Goal: Task Accomplishment & Management: Manage account settings

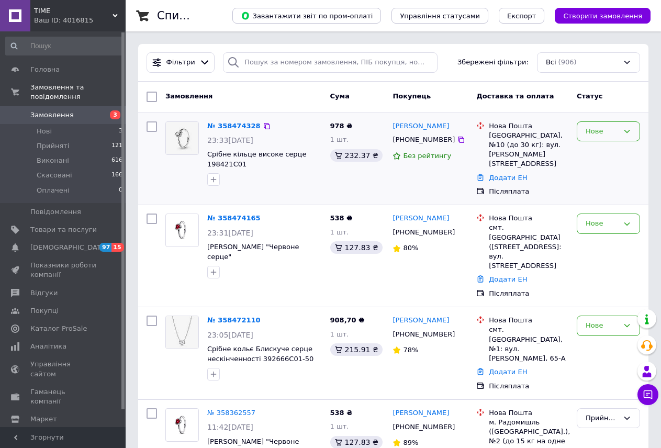
click at [625, 139] on div "Нове" at bounding box center [607, 131] width 63 height 20
drag, startPoint x: 625, startPoint y: 148, endPoint x: 424, endPoint y: 148, distance: 201.3
click at [625, 148] on li "Прийнято" at bounding box center [608, 152] width 62 height 19
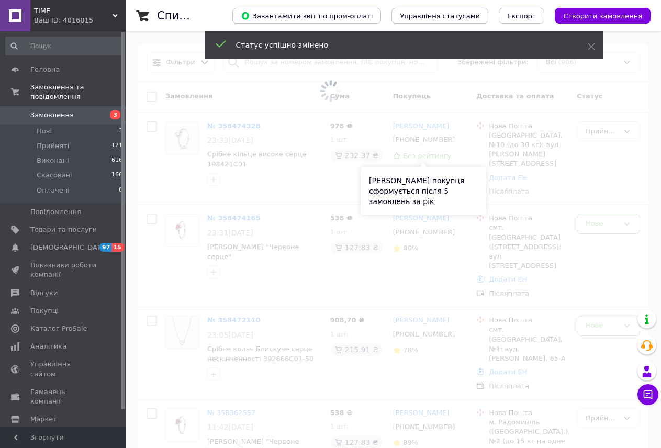
scroll to position [105, 0]
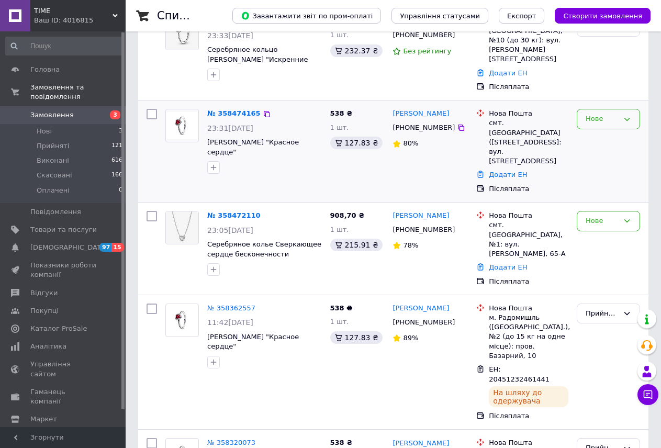
click at [607, 116] on div "Нове" at bounding box center [607, 119] width 63 height 20
click at [610, 131] on li "Прийнято" at bounding box center [608, 140] width 62 height 19
click at [610, 215] on div "Нове" at bounding box center [601, 220] width 33 height 11
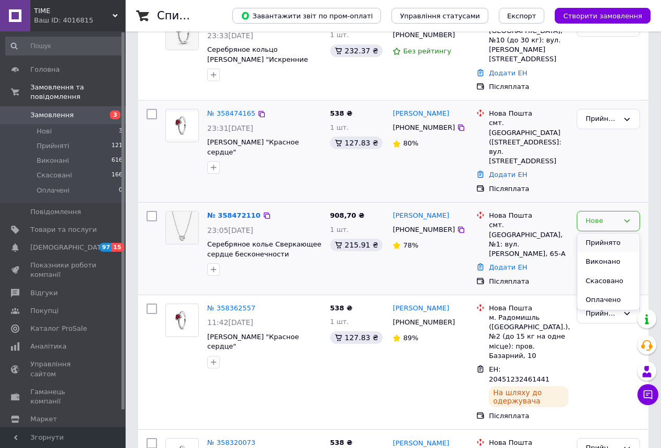
click at [608, 233] on li "Прийнято" at bounding box center [608, 242] width 62 height 19
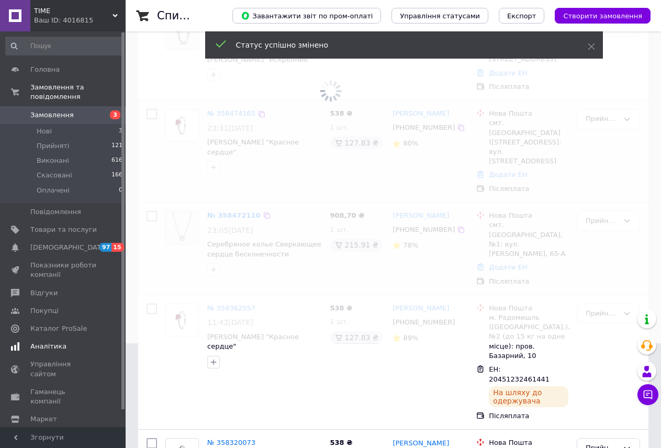
click at [35, 243] on span "[DEMOGRAPHIC_DATA]" at bounding box center [68, 247] width 77 height 9
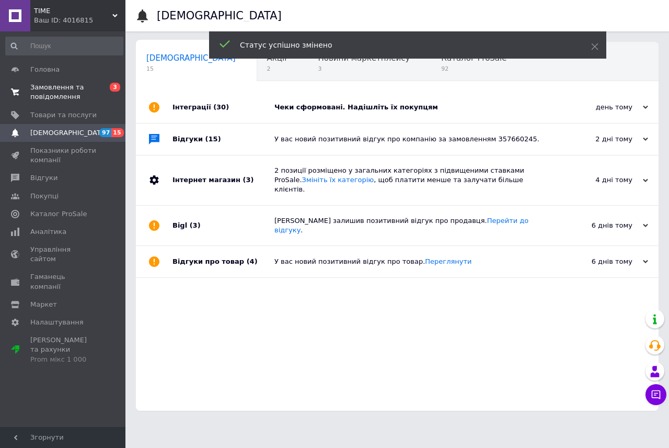
click at [46, 87] on span "Замовлення та повідомлення" at bounding box center [63, 92] width 66 height 19
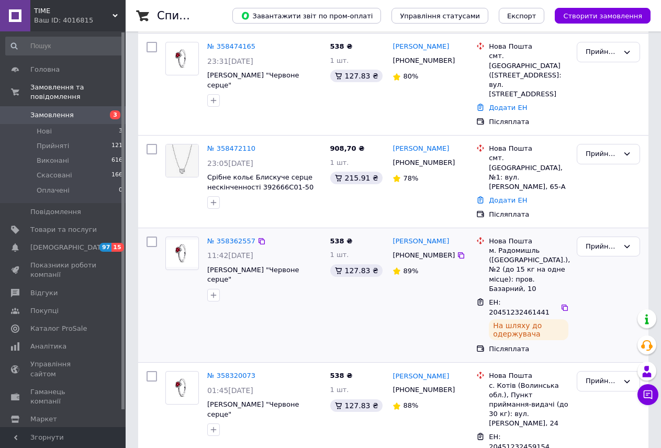
scroll to position [209, 0]
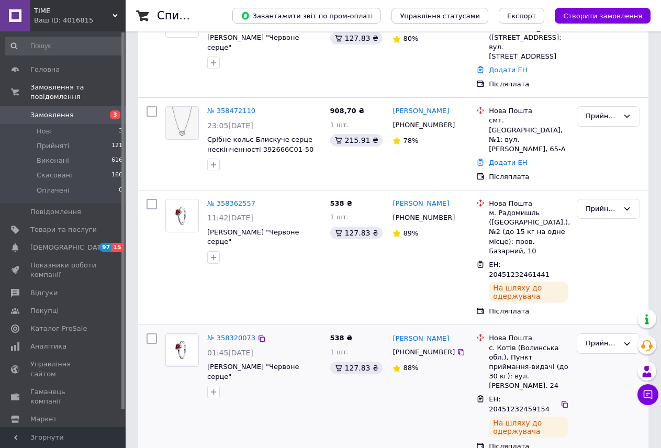
drag, startPoint x: 153, startPoint y: 163, endPoint x: 150, endPoint y: 287, distance: 124.5
click at [153, 199] on input "checkbox" at bounding box center [151, 204] width 10 height 10
checkbox input "true"
click at [154, 333] on input "checkbox" at bounding box center [151, 338] width 10 height 10
checkbox input "true"
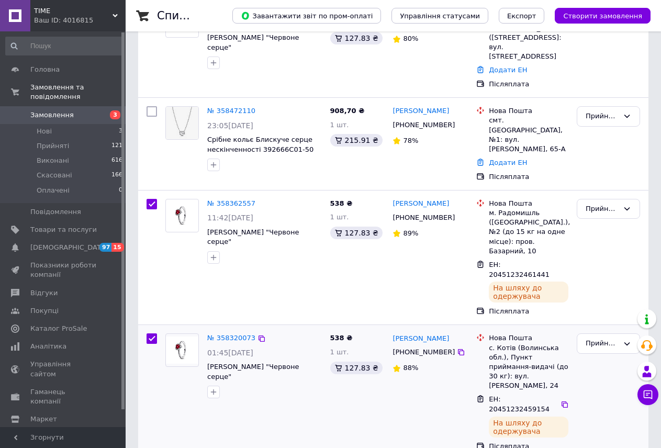
checkbox input "true"
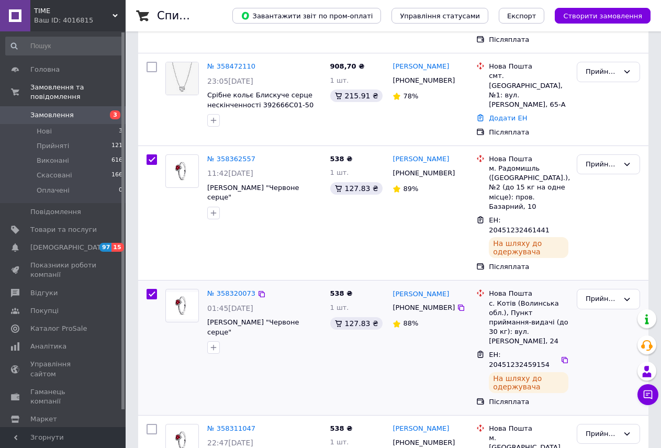
scroll to position [366, 0]
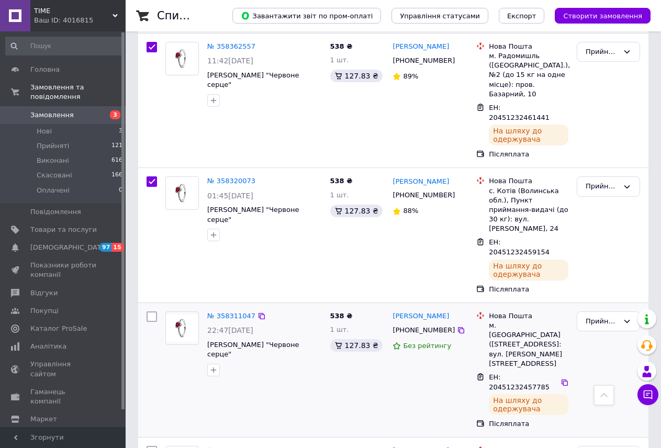
click at [153, 311] on input "checkbox" at bounding box center [151, 316] width 10 height 10
checkbox input "true"
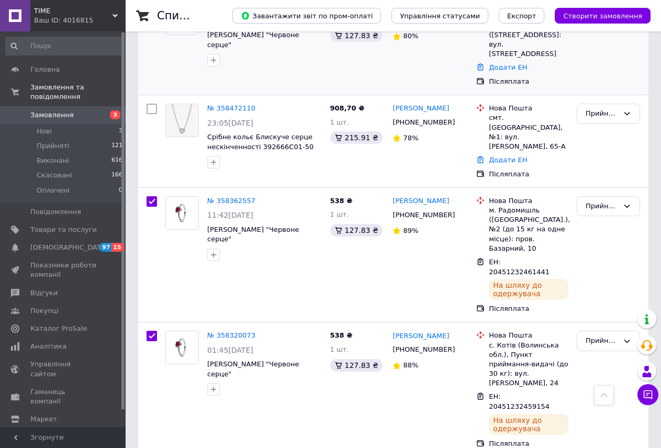
scroll to position [0, 0]
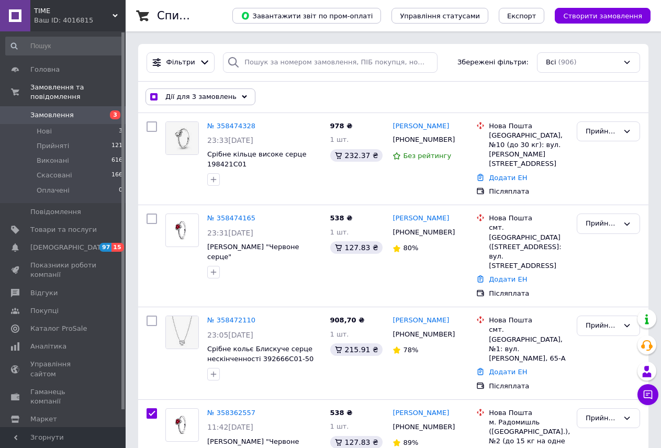
click at [190, 100] on span "Дії для 3 замовлень" at bounding box center [200, 96] width 71 height 9
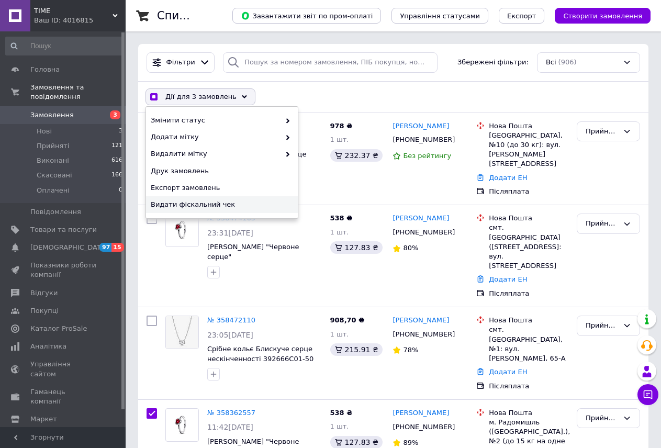
click at [246, 201] on span "Видати фіскальний чек" at bounding box center [221, 204] width 140 height 9
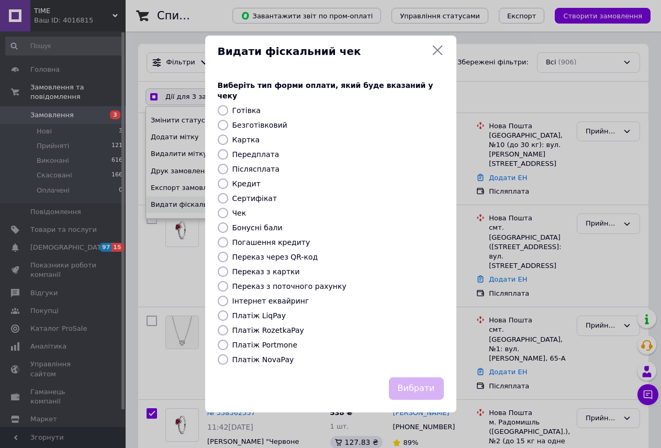
checkbox input "true"
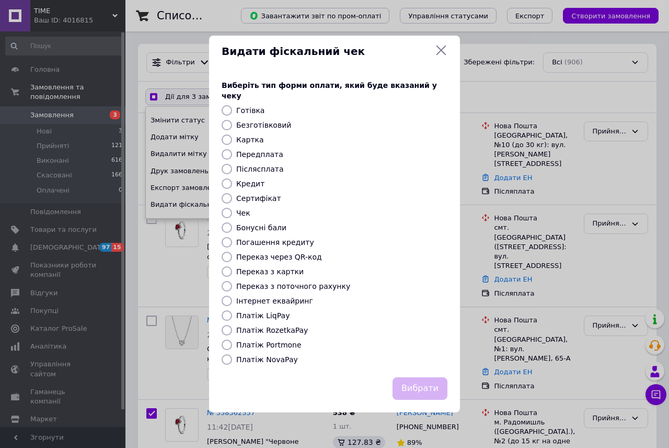
click at [224, 164] on input "Післясплата" at bounding box center [227, 169] width 10 height 10
radio input "true"
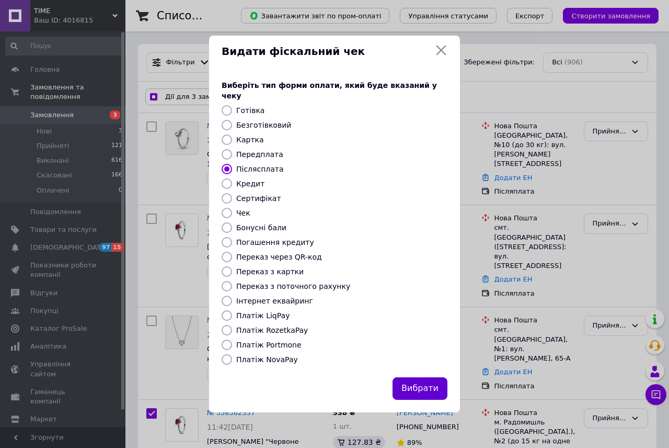
click at [432, 386] on button "Вибрати" at bounding box center [420, 388] width 55 height 22
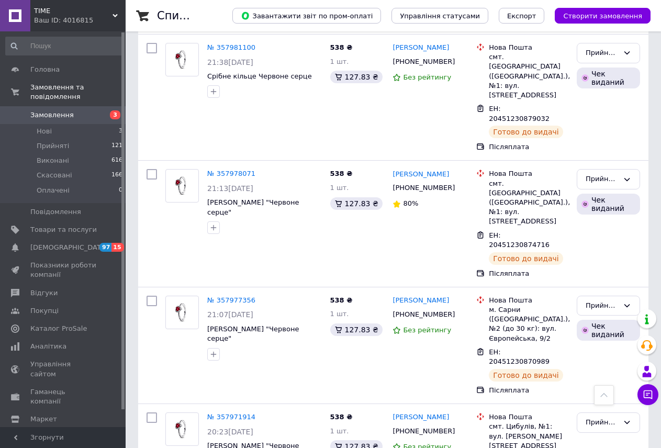
scroll to position [2196, 0]
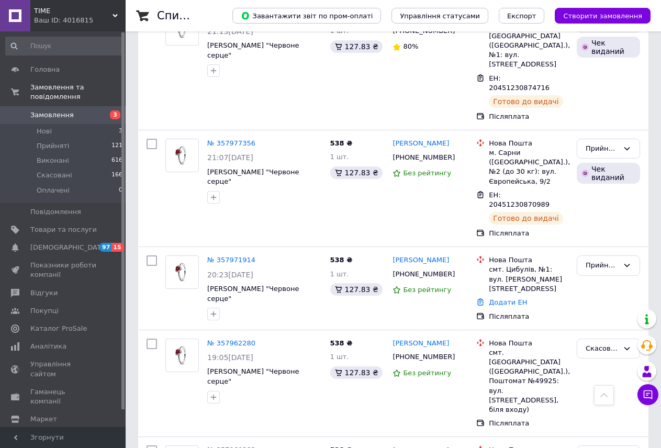
checkbox input "true"
checkbox input "false"
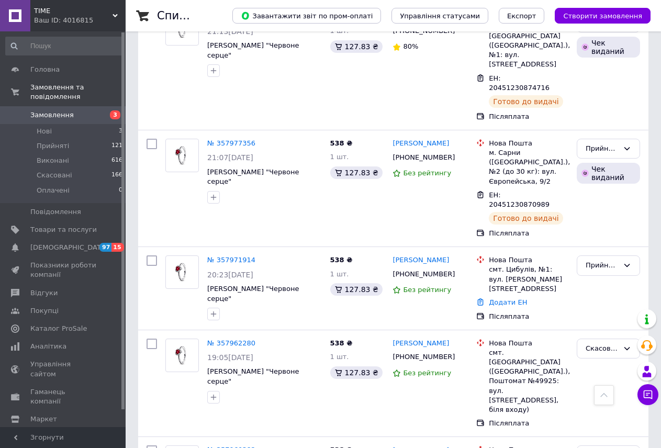
checkbox input "false"
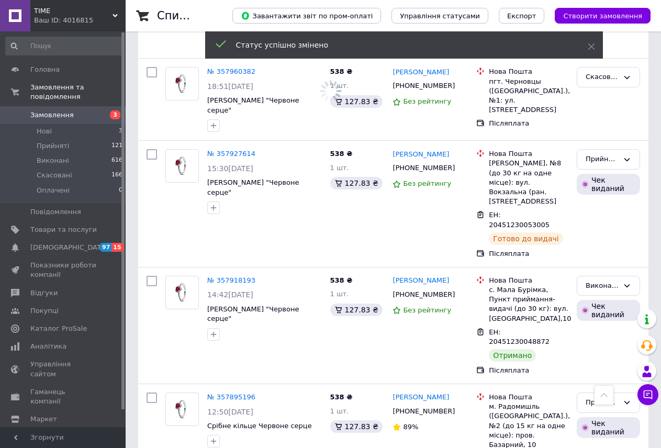
scroll to position [2615, 0]
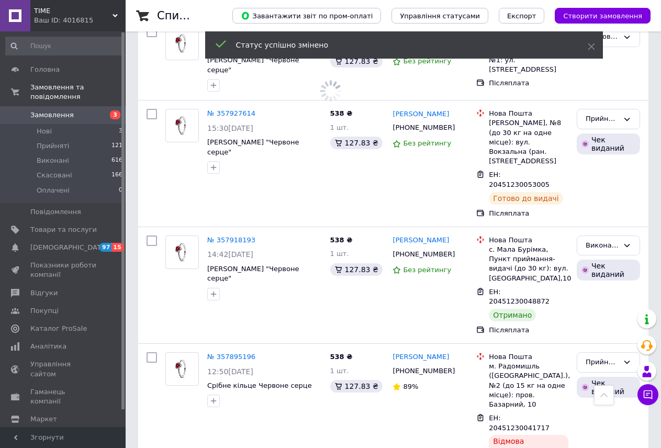
drag, startPoint x: 609, startPoint y: 158, endPoint x: 379, endPoint y: 156, distance: 229.6
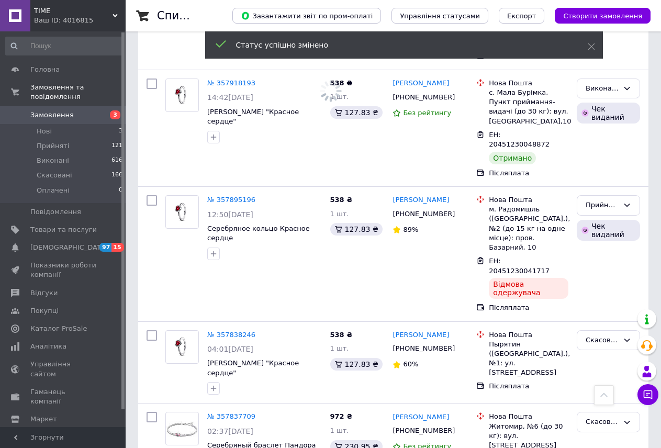
drag, startPoint x: 597, startPoint y: 207, endPoint x: 444, endPoint y: 192, distance: 153.5
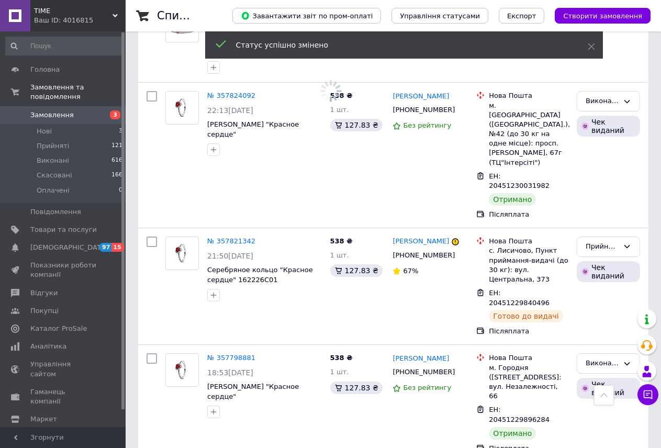
scroll to position [3399, 0]
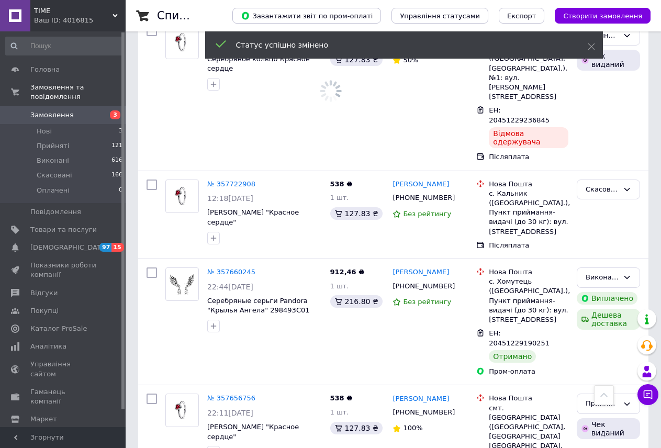
scroll to position [3765, 0]
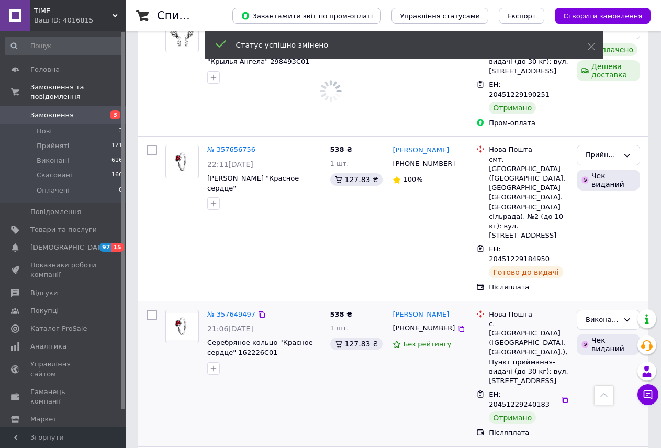
scroll to position [4184, 0]
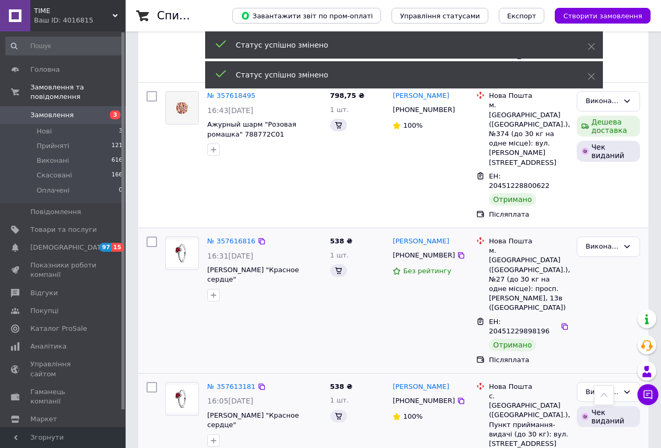
scroll to position [4654, 0]
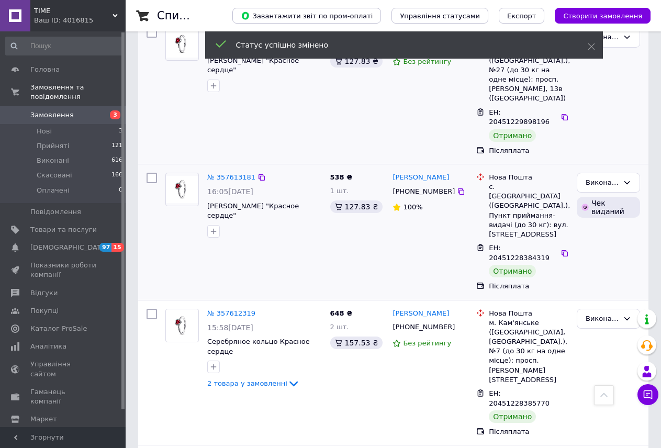
drag, startPoint x: 597, startPoint y: 200, endPoint x: 420, endPoint y: 217, distance: 177.6
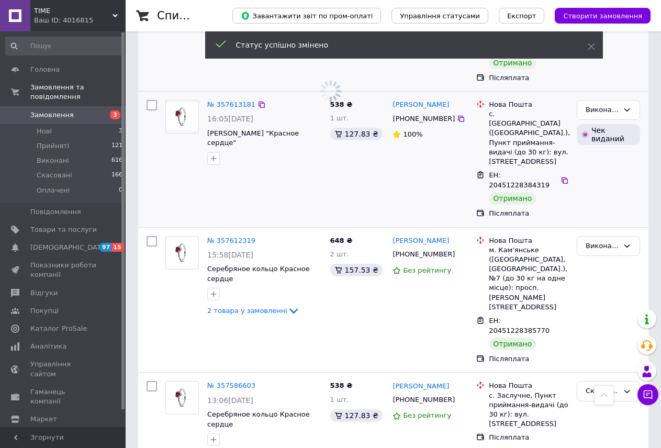
scroll to position [4729, 0]
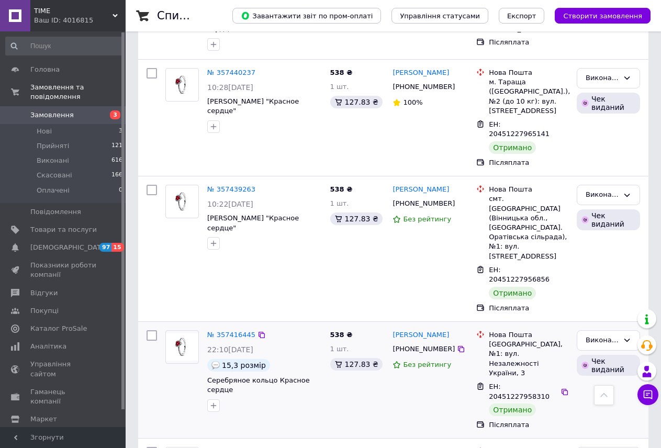
scroll to position [418, 0]
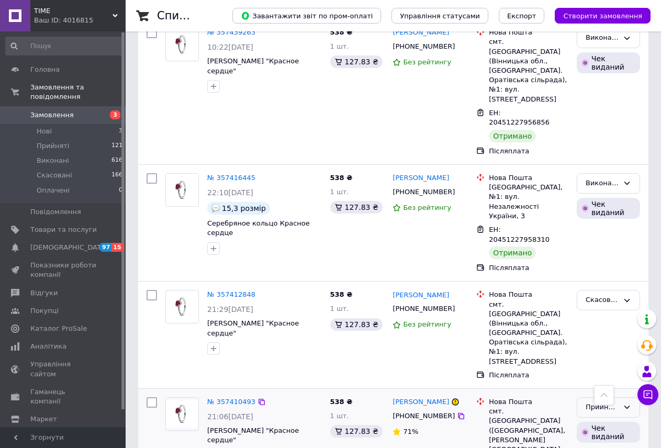
click at [603, 402] on div "Прийнято" at bounding box center [601, 407] width 33 height 11
click at [603, 419] on li "Виконано" at bounding box center [608, 428] width 62 height 19
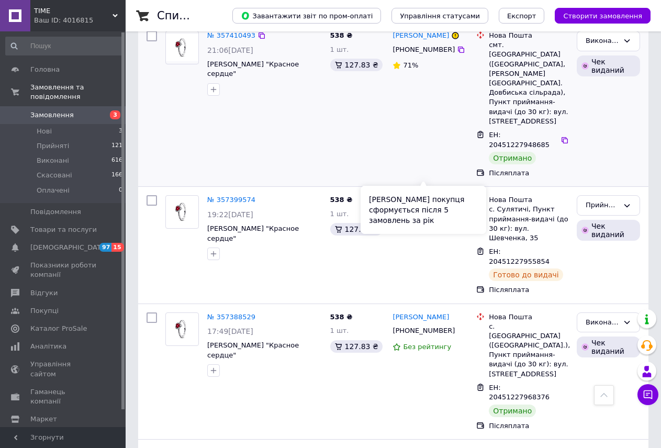
scroll to position [941, 0]
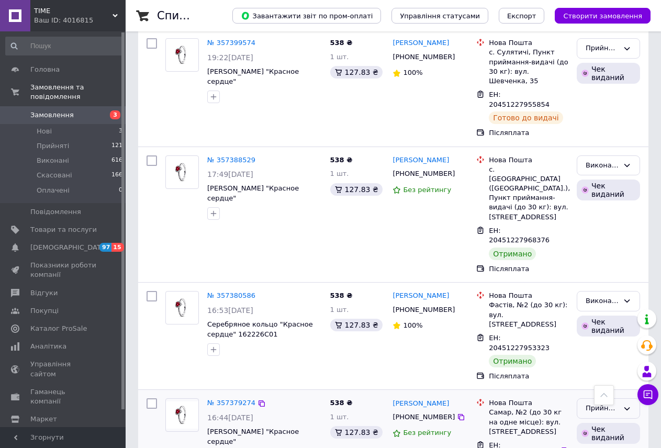
click at [593, 403] on div "Прийнято" at bounding box center [601, 408] width 33 height 11
drag, startPoint x: 594, startPoint y: 209, endPoint x: 419, endPoint y: 187, distance: 175.6
click at [594, 420] on li "Виконано" at bounding box center [608, 429] width 62 height 19
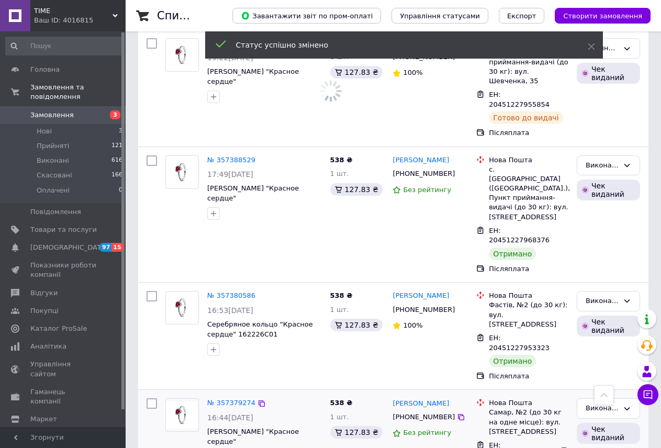
scroll to position [1098, 0]
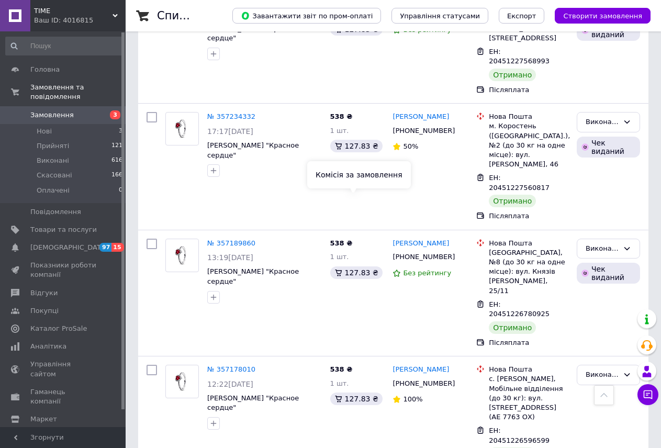
scroll to position [2144, 0]
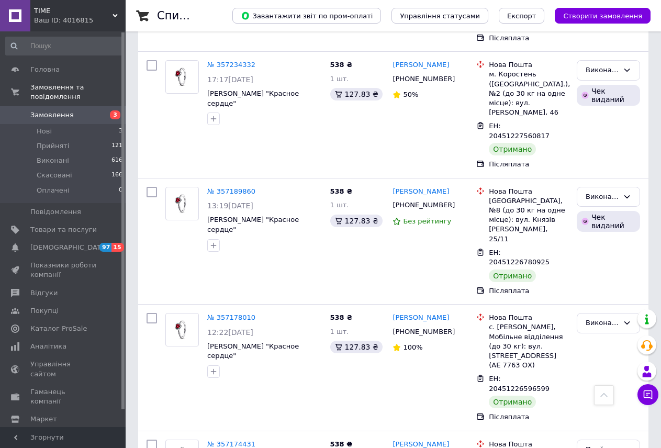
drag, startPoint x: 605, startPoint y: 144, endPoint x: 453, endPoint y: 146, distance: 152.2
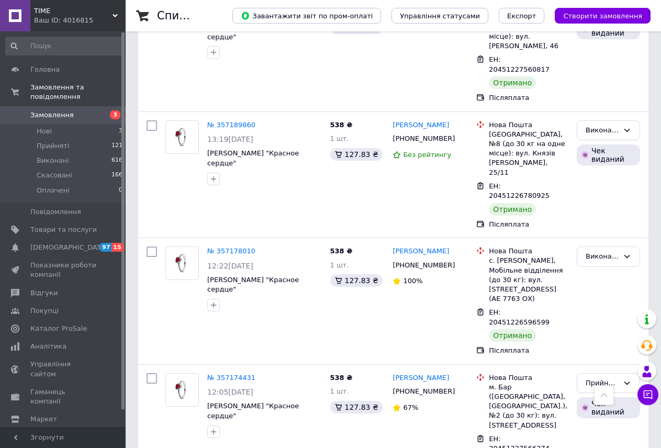
scroll to position [2301, 0]
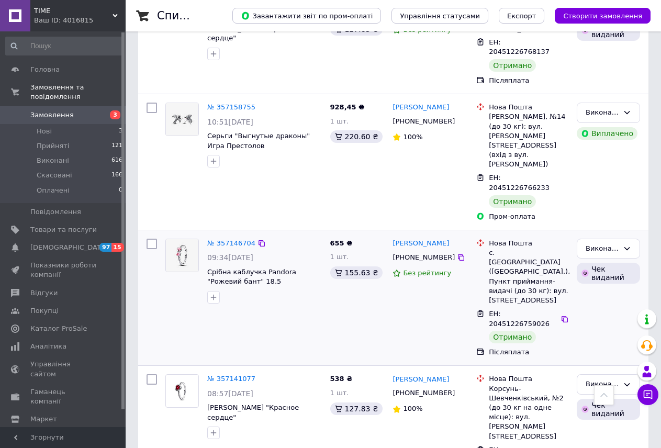
scroll to position [2981, 0]
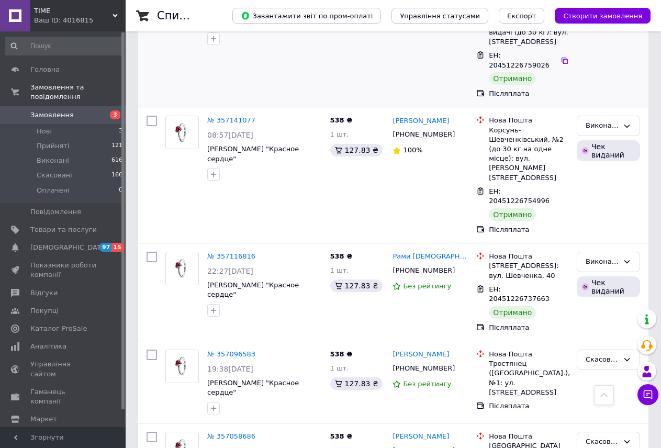
drag, startPoint x: 604, startPoint y: 153, endPoint x: 346, endPoint y: 142, distance: 258.0
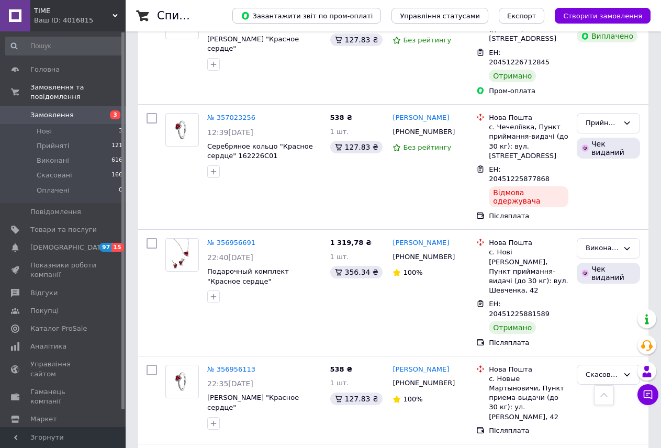
scroll to position [3504, 0]
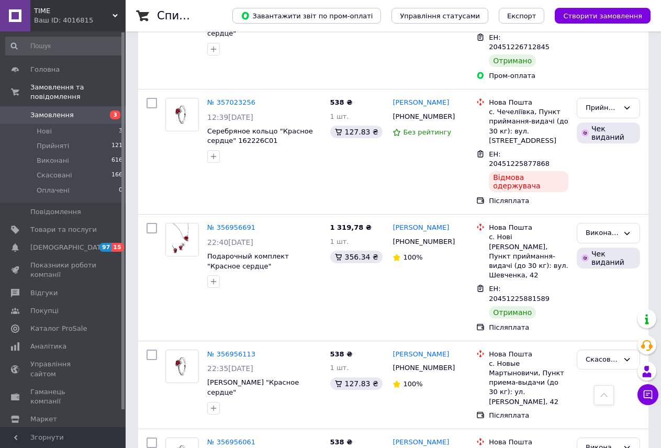
drag, startPoint x: 607, startPoint y: 233, endPoint x: 394, endPoint y: 207, distance: 215.0
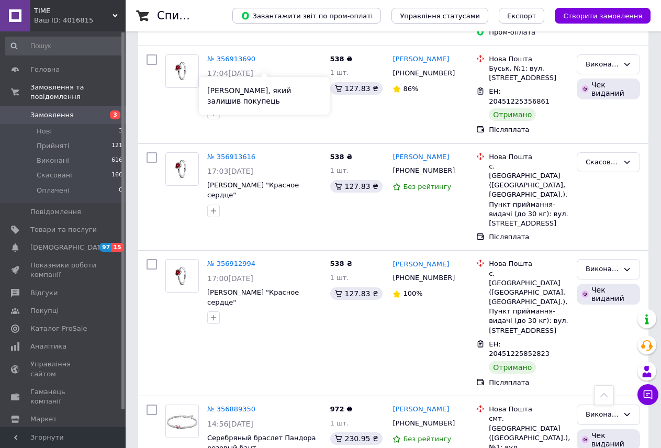
scroll to position [4693, 0]
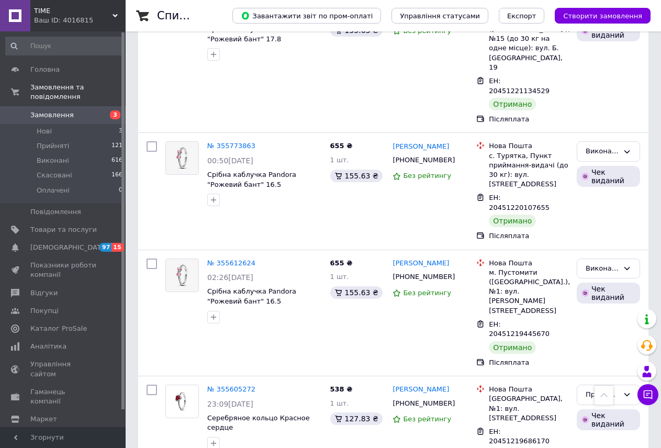
scroll to position [2981, 0]
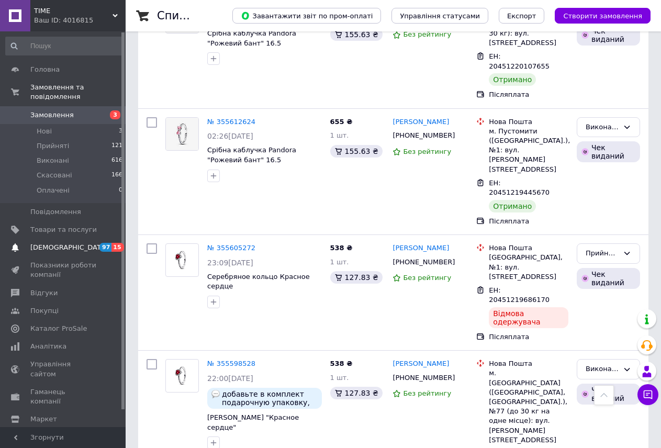
click at [79, 238] on link "[DEMOGRAPHIC_DATA] 97 15" at bounding box center [64, 247] width 129 height 18
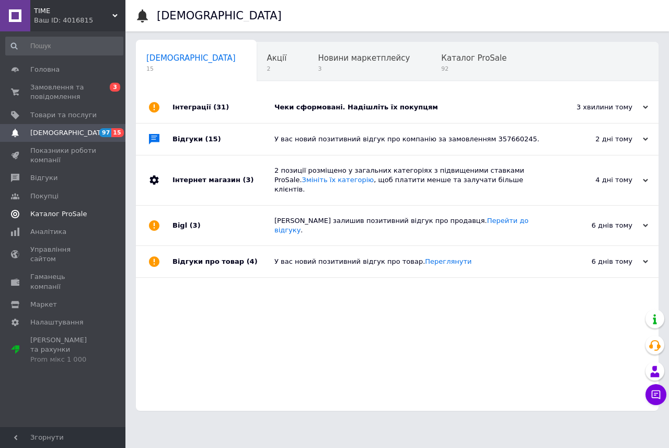
click at [60, 214] on span "Каталог ProSale" at bounding box center [58, 213] width 56 height 9
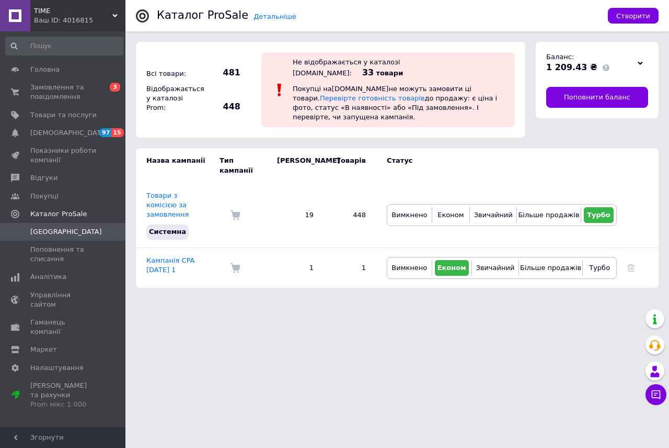
click at [106, 10] on span "TIME" at bounding box center [73, 10] width 78 height 9
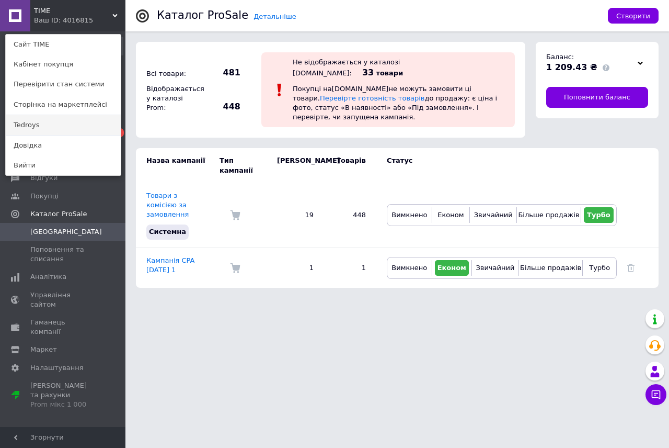
click at [71, 127] on link "Tedroys" at bounding box center [63, 125] width 115 height 20
